Goal: Browse casually

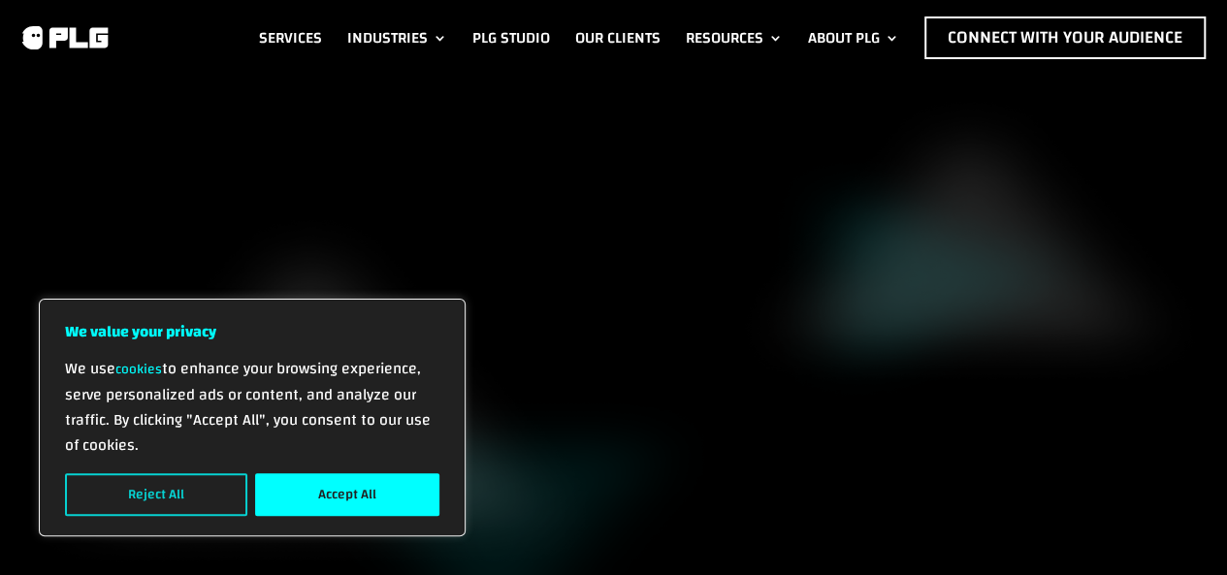
click at [225, 504] on button "Reject All" at bounding box center [156, 494] width 182 height 43
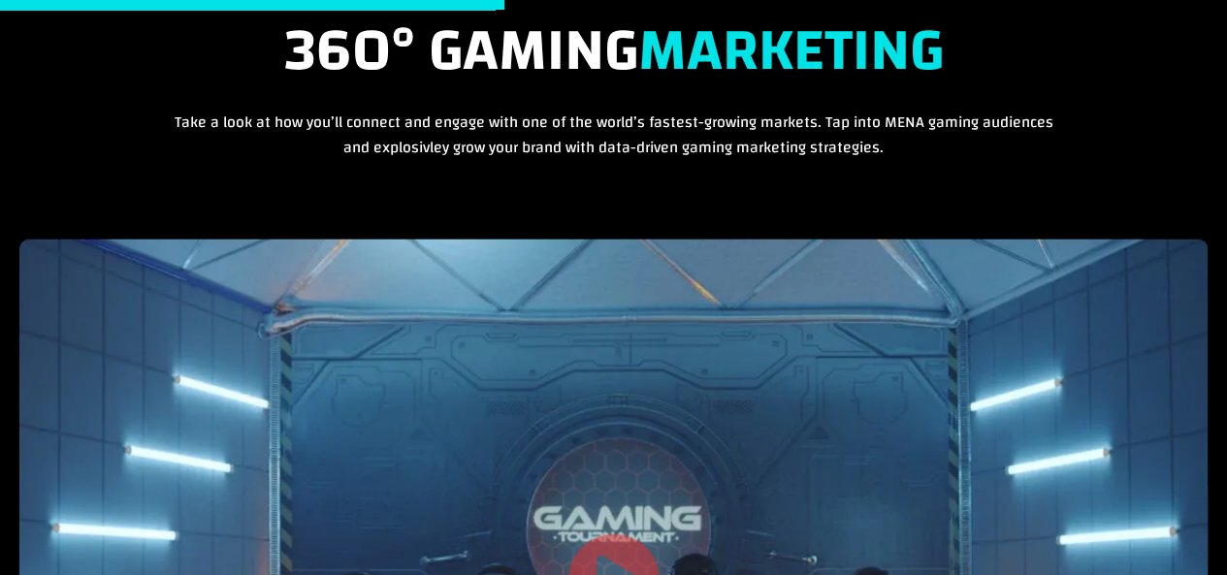
scroll to position [6810, 0]
